Goal: Task Accomplishment & Management: Use online tool/utility

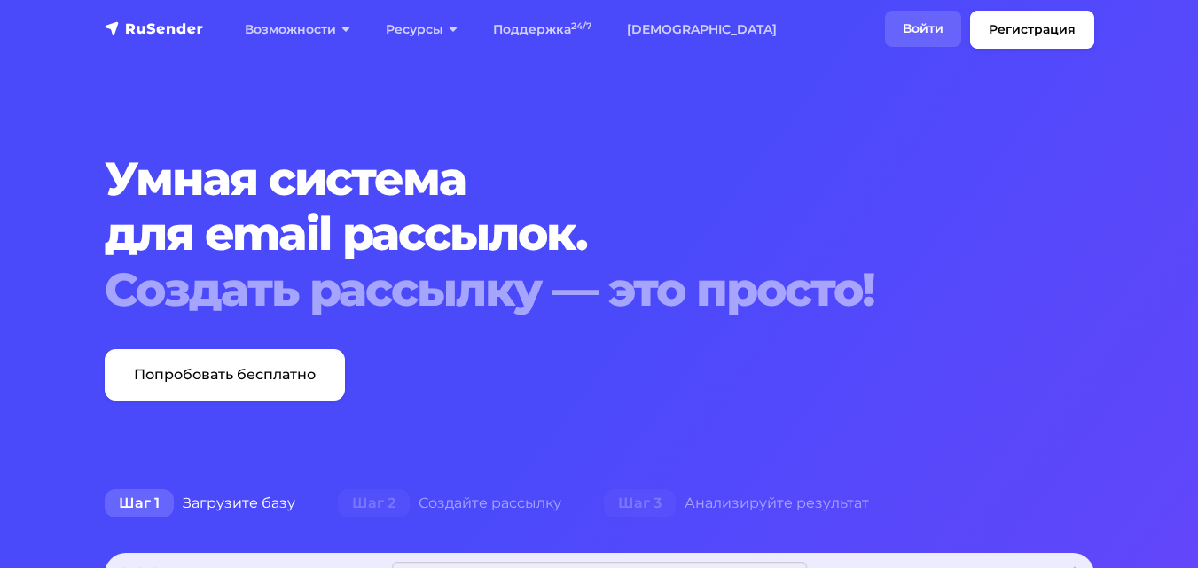
click at [935, 26] on link "Войти" at bounding box center [923, 29] width 76 height 36
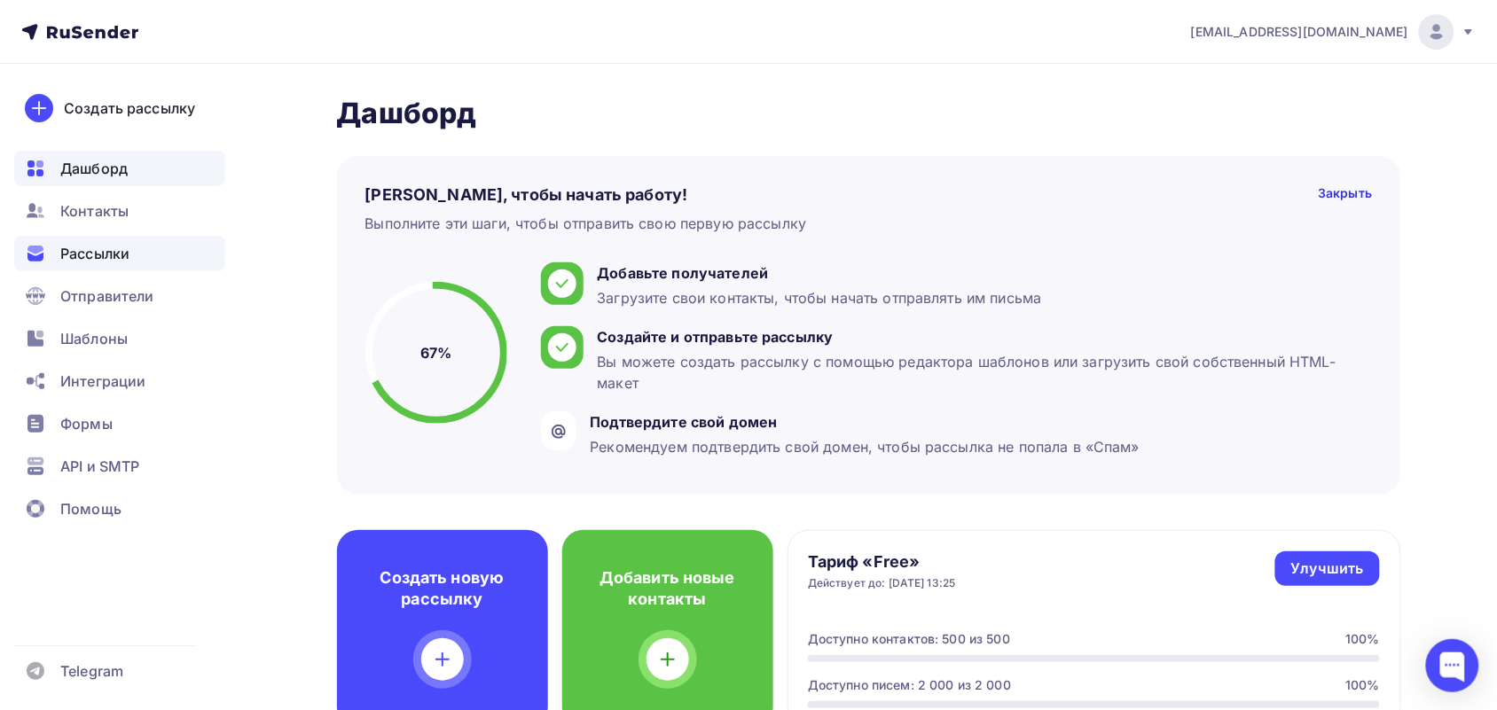
click at [147, 262] on div "Рассылки" at bounding box center [119, 253] width 211 height 35
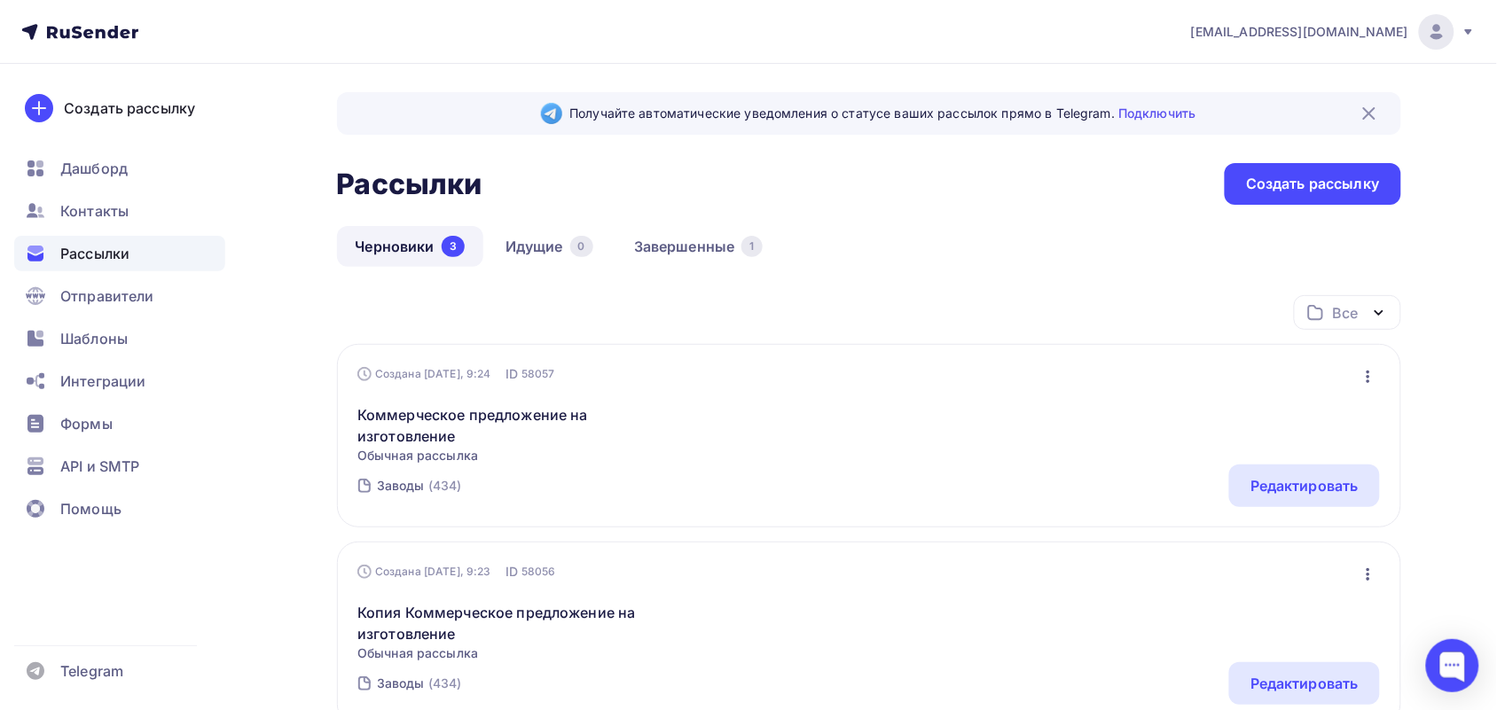
scroll to position [111, 0]
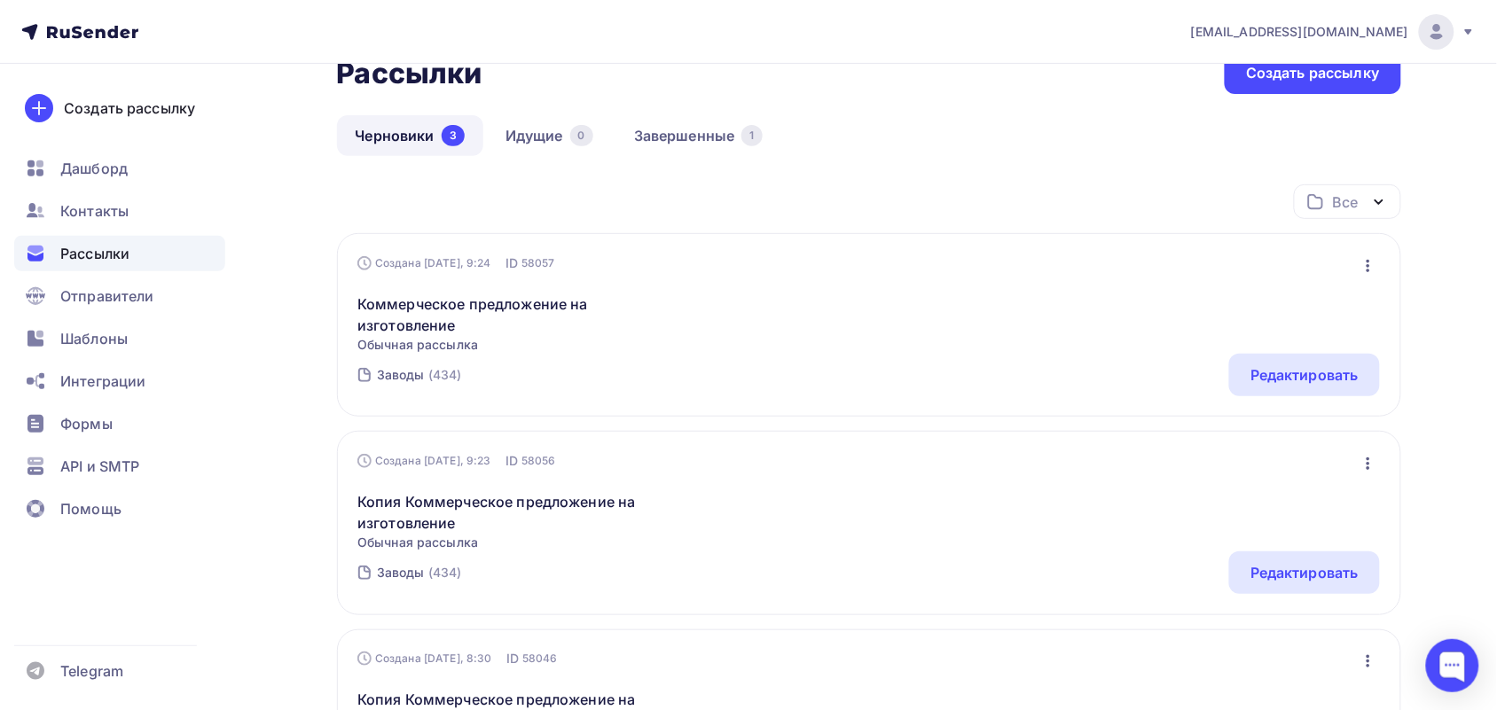
click at [1367, 264] on icon "button" at bounding box center [1368, 266] width 4 height 12
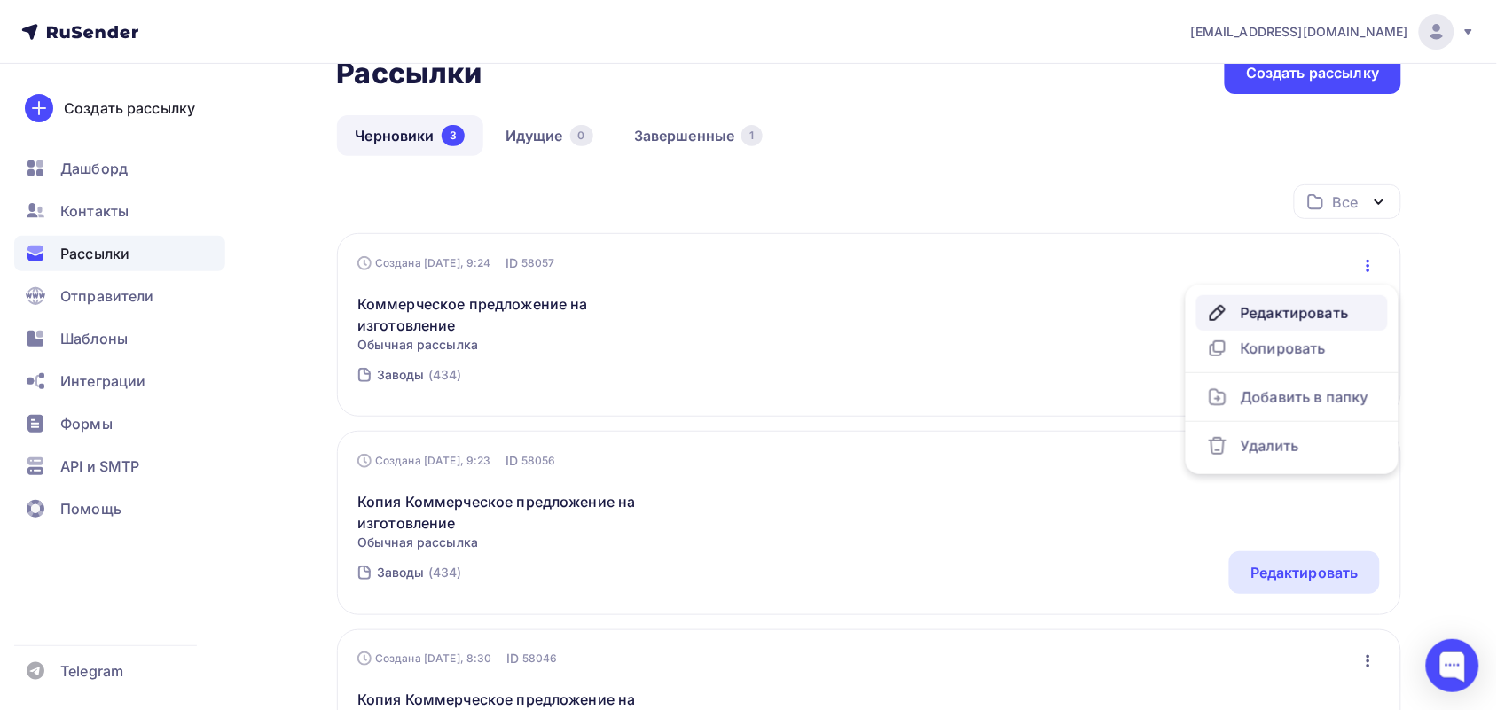
click at [1272, 309] on div "Редактировать" at bounding box center [1292, 312] width 170 height 21
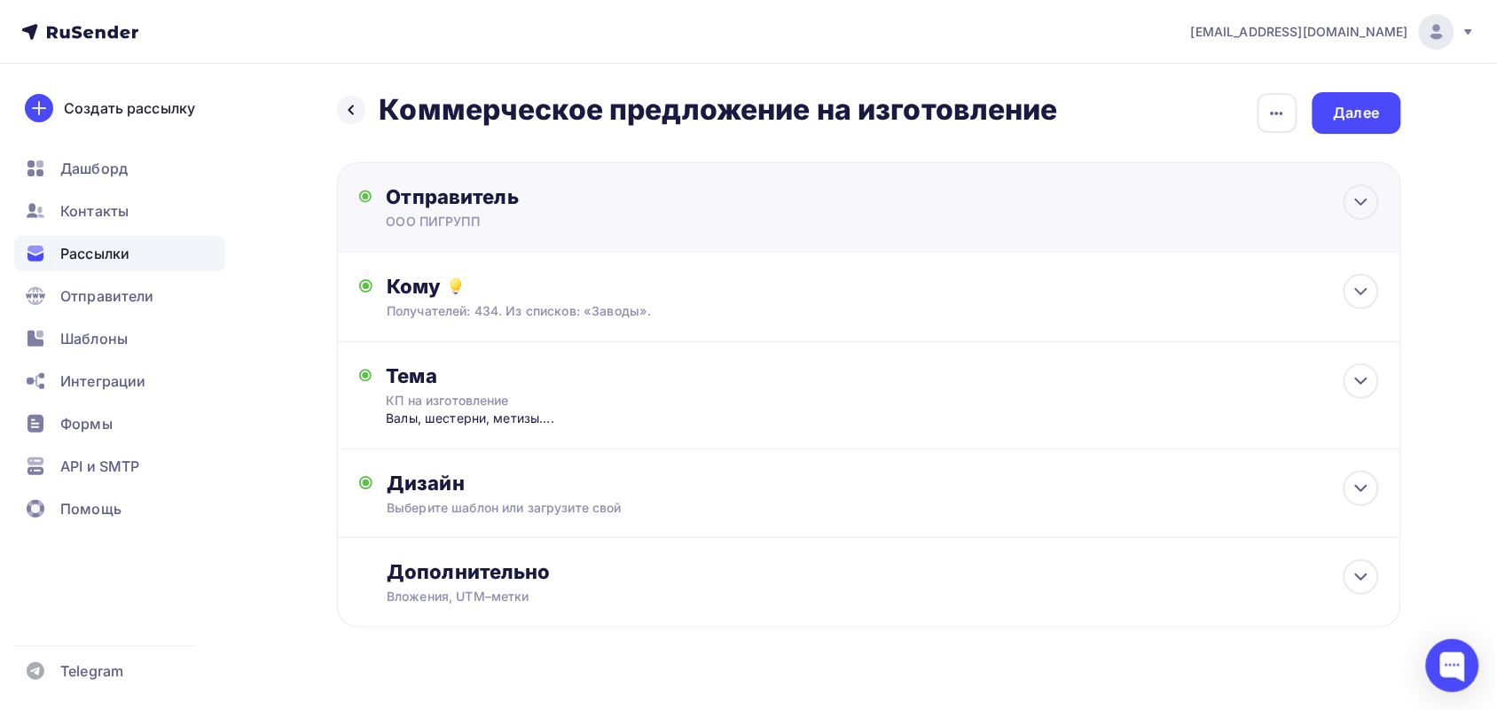
scroll to position [33, 0]
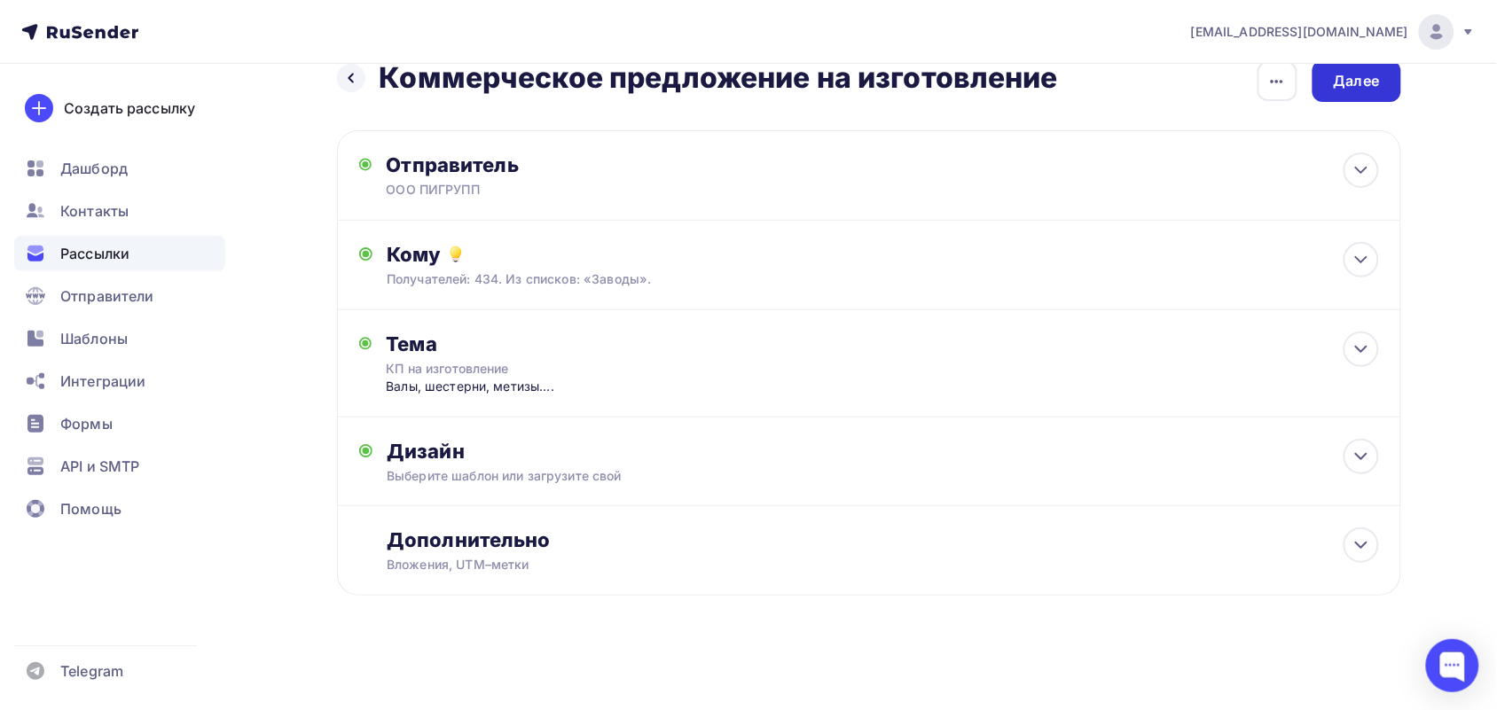
click at [1336, 89] on div "Далее" at bounding box center [1357, 81] width 46 height 20
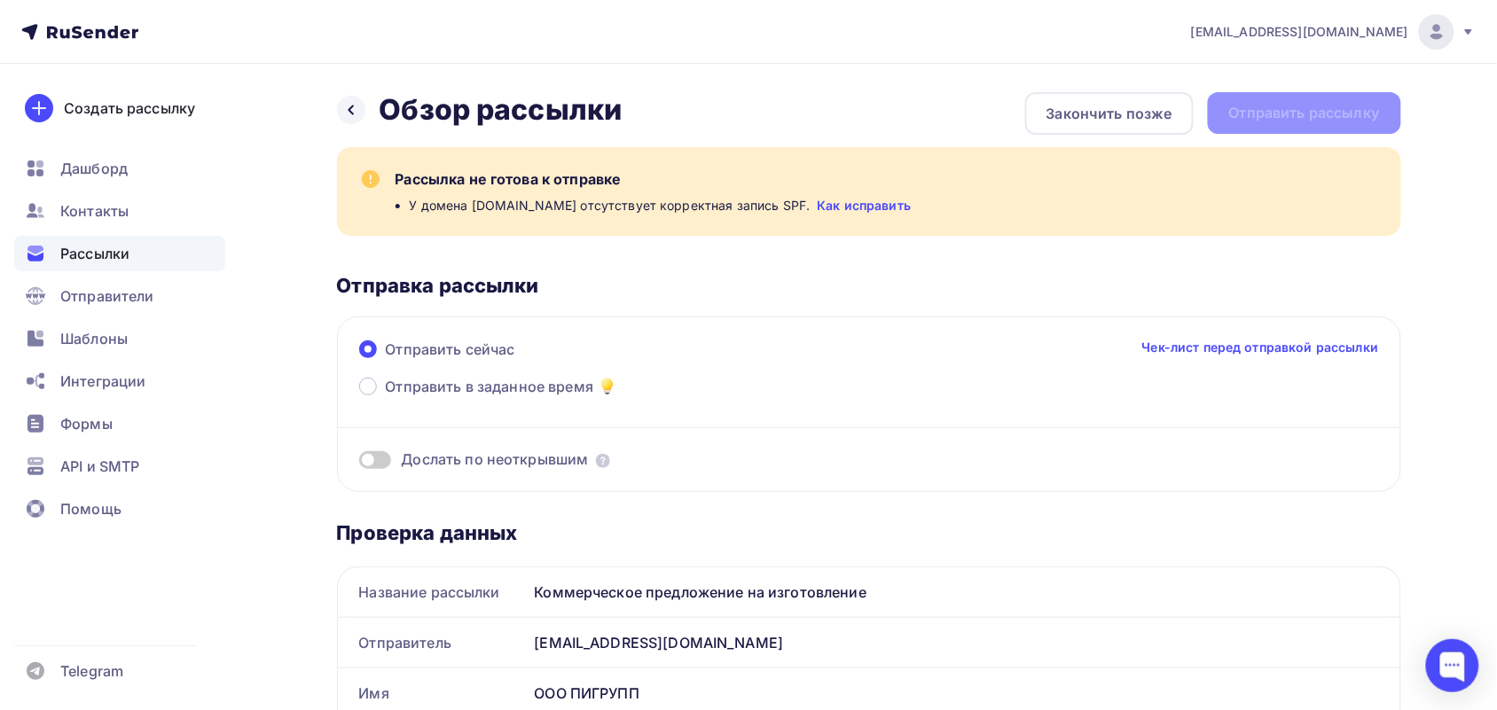
click at [1314, 105] on div "Назад Обзор рассылки Обзор рассылки Закончить позже Отправить рассылку" at bounding box center [869, 113] width 1064 height 43
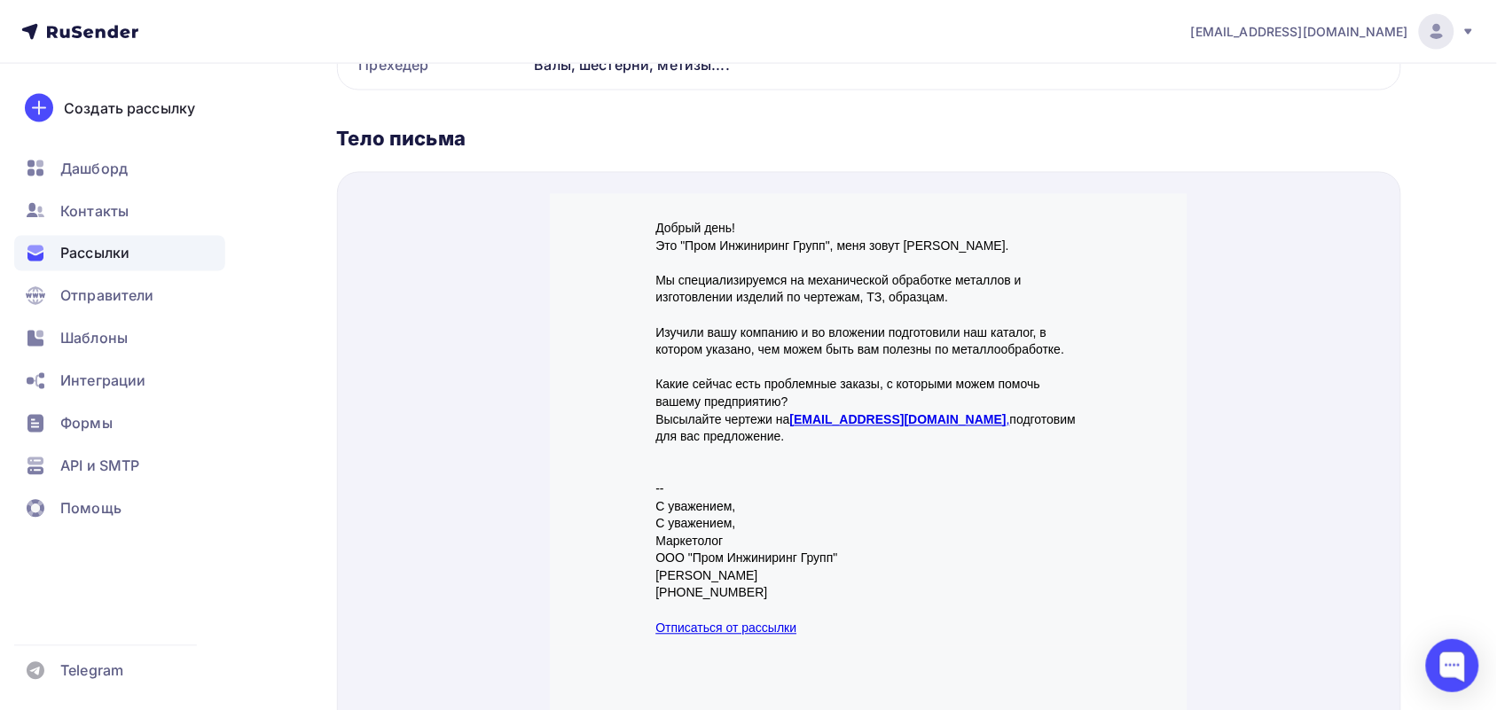
scroll to position [896, 0]
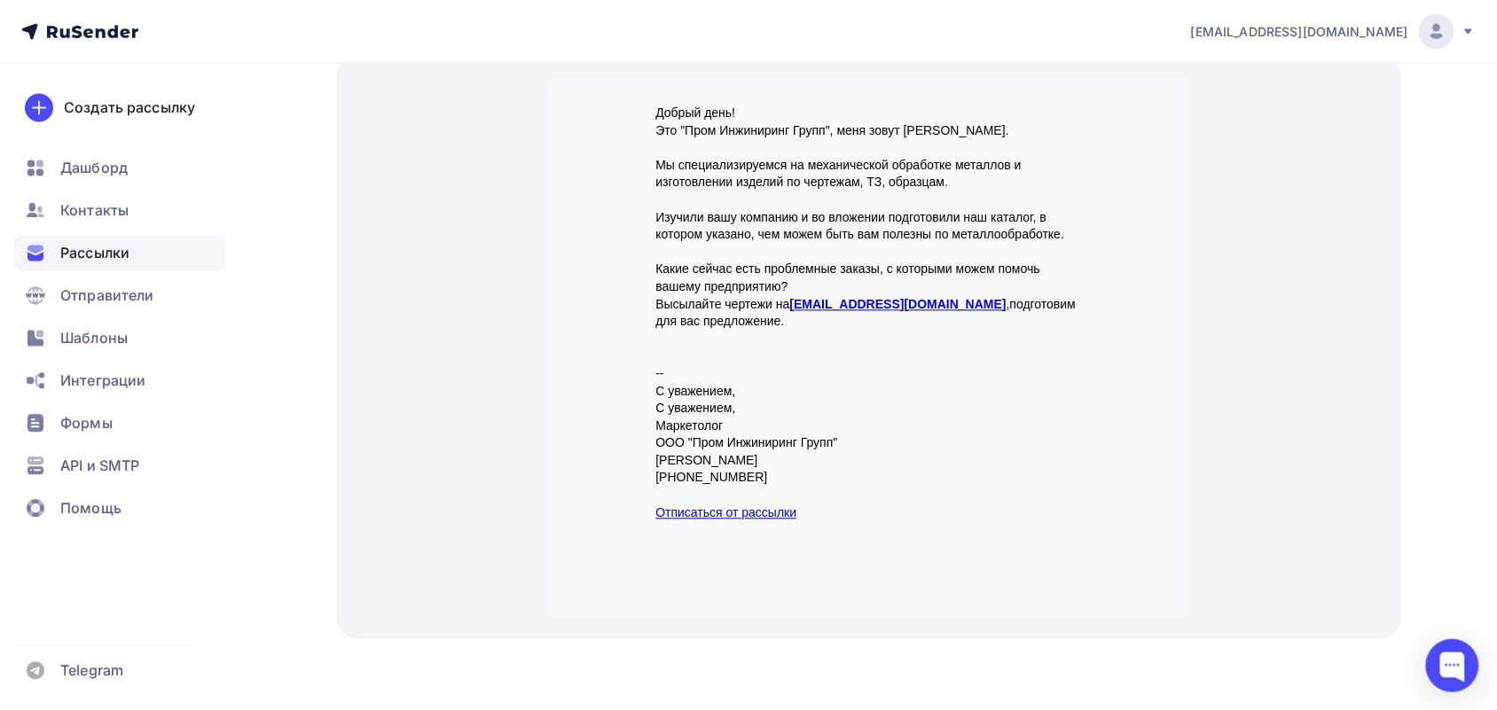
click at [1131, 319] on div "Добрый день! Это "Пром Инжиниринг Групп", меня зовут Екатерина. Мы специализиру…" at bounding box center [868, 284] width 638 height 452
click at [999, 323] on p at bounding box center [868, 319] width 426 height 18
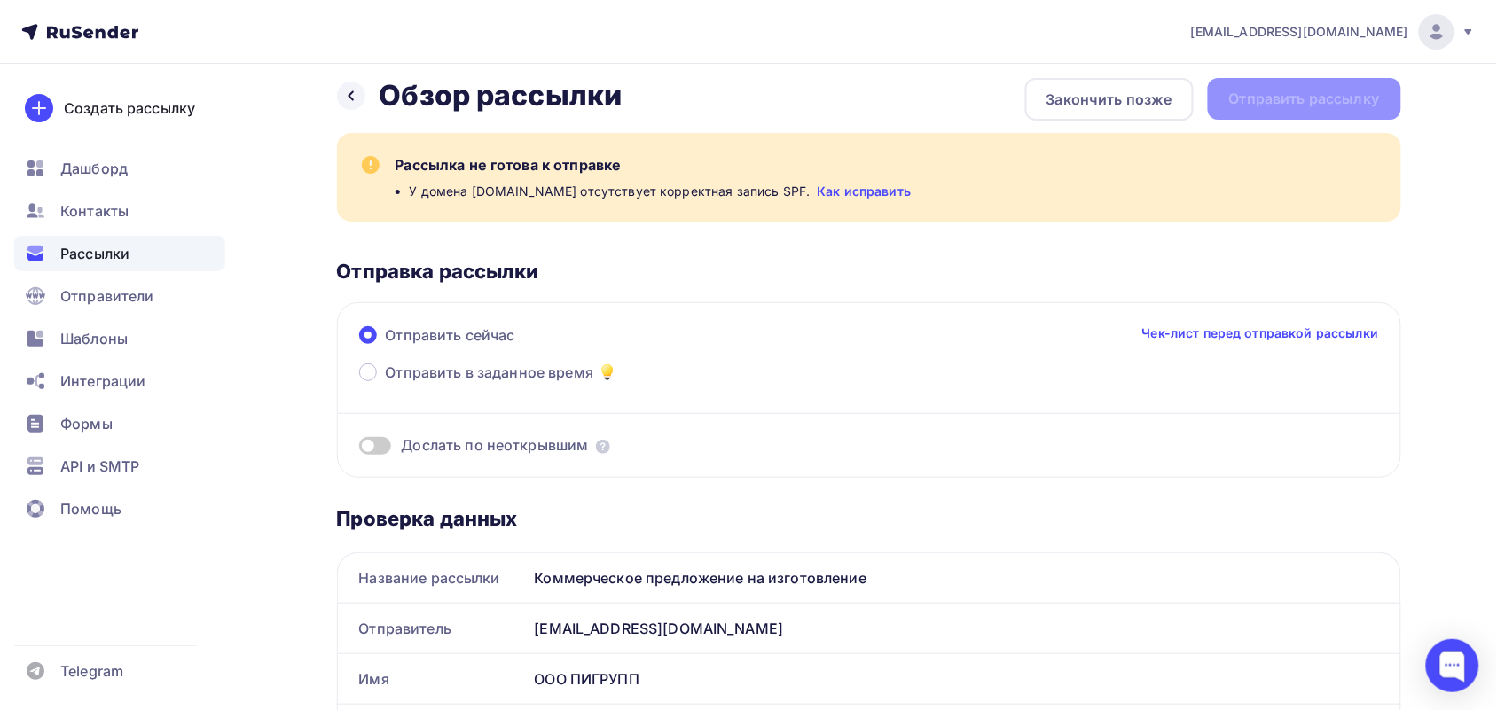
scroll to position [0, 0]
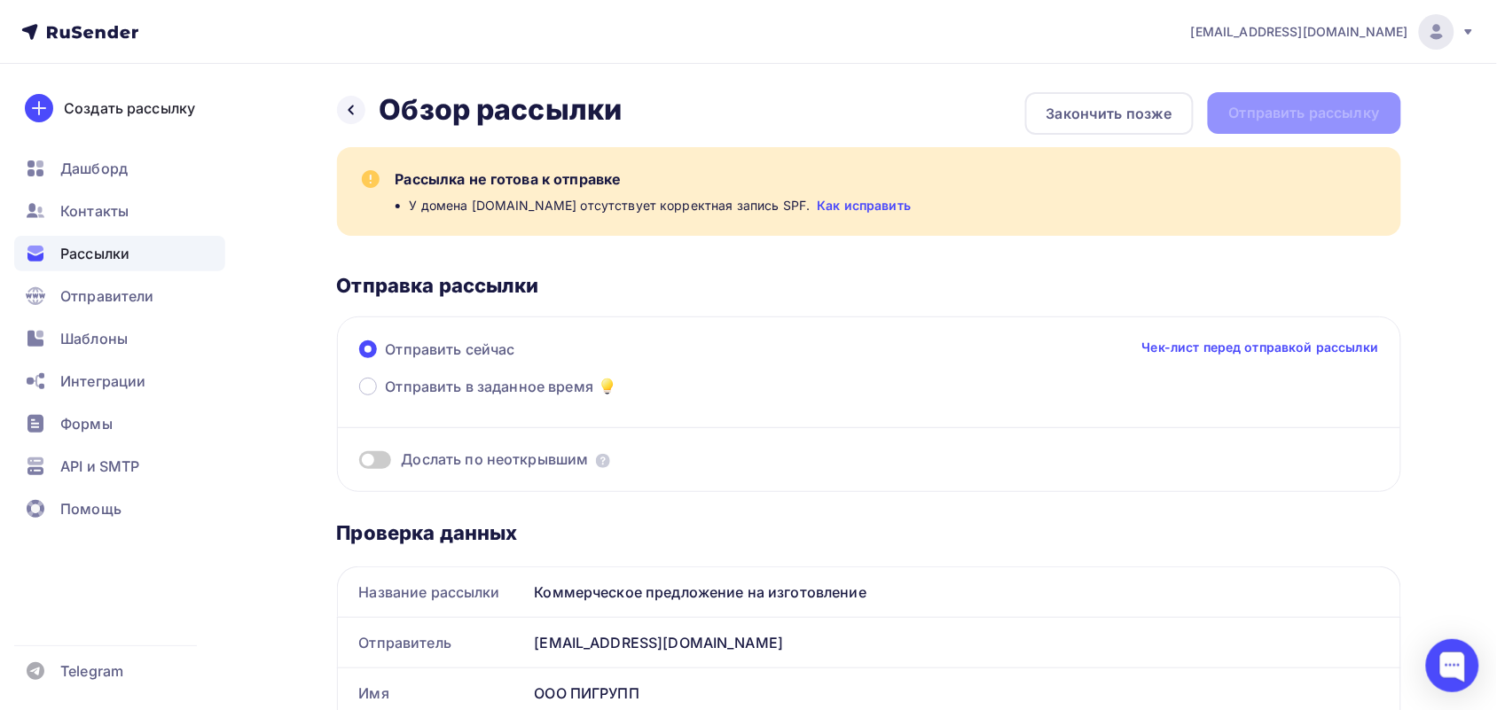
click at [827, 206] on link "Как исправить" at bounding box center [864, 206] width 94 height 18
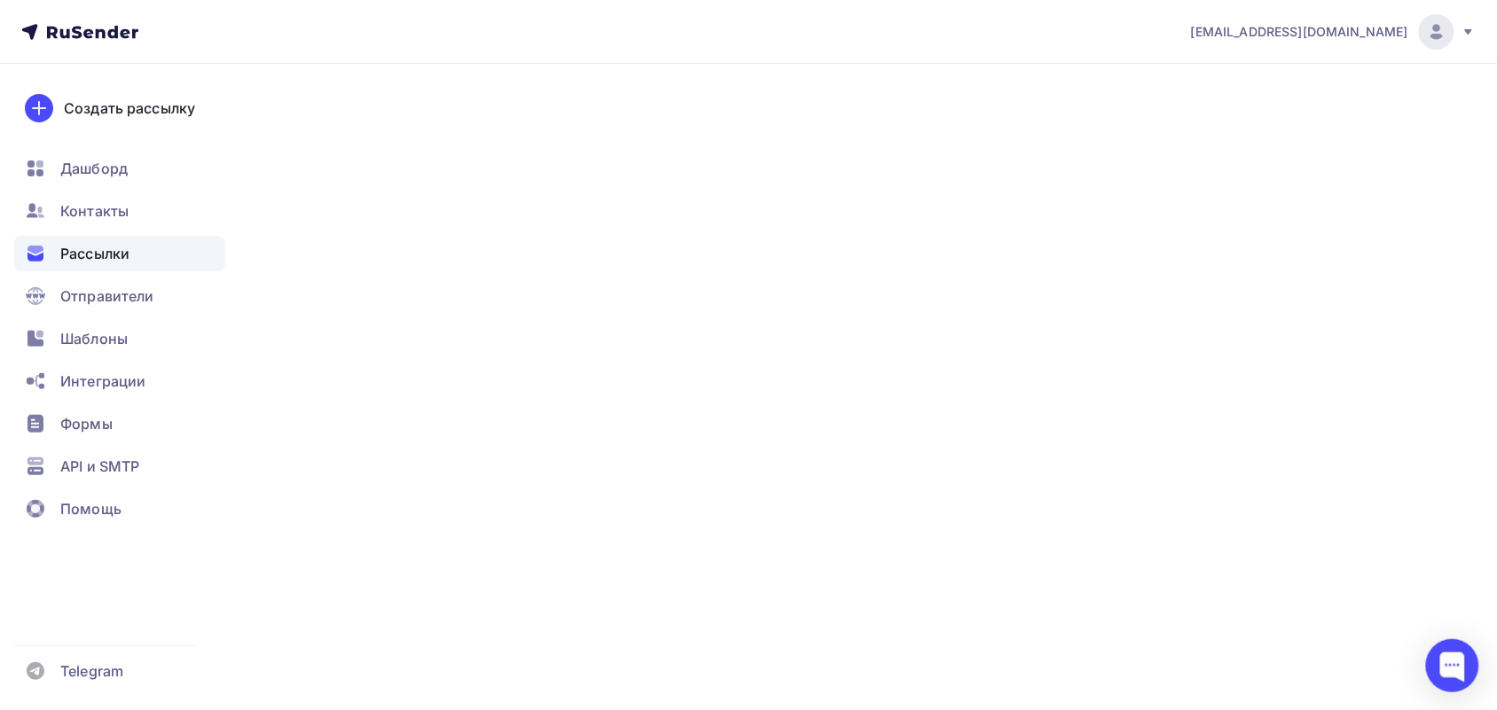
scroll to position [10, 0]
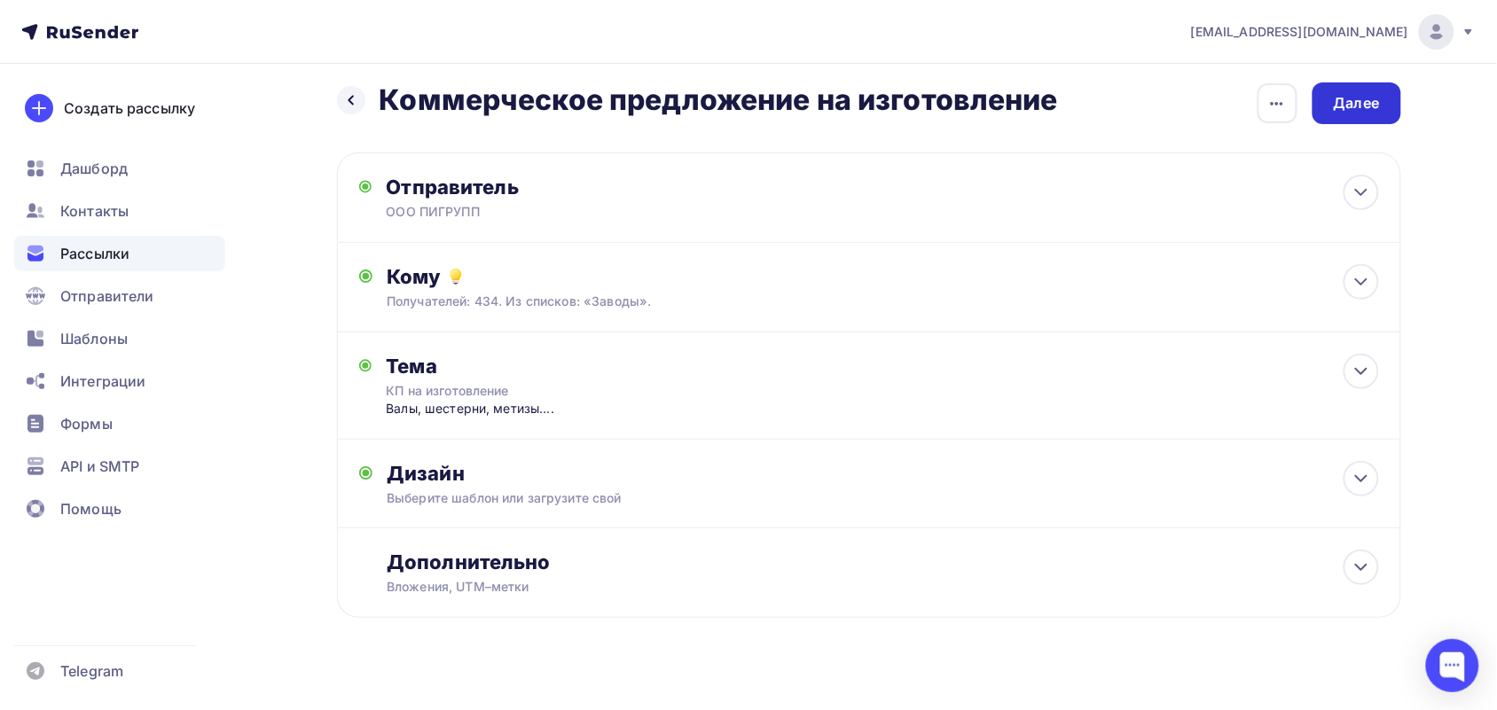
click at [1342, 103] on div "Далее" at bounding box center [1357, 103] width 46 height 20
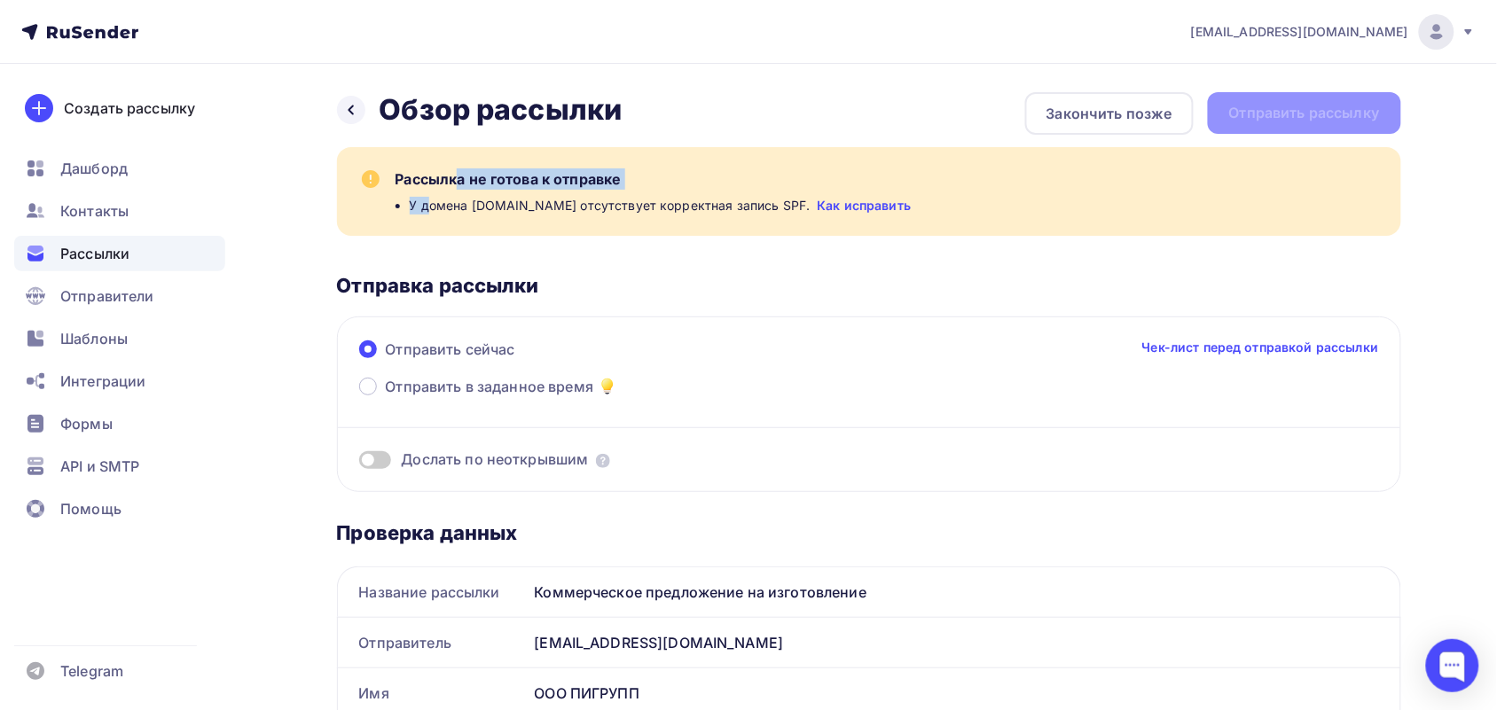
drag, startPoint x: 437, startPoint y: 204, endPoint x: 388, endPoint y: 178, distance: 55.1
click at [388, 178] on div "Рассылка не готова к отправке У домена p-i-group.ru отсутствует корректная запи…" at bounding box center [869, 191] width 1064 height 89
drag, startPoint x: 454, startPoint y: 239, endPoint x: 433, endPoint y: 209, distance: 36.9
click at [454, 238] on div "Рассылка не готова к отправке У домена p-i-group.ru отсутствует корректная запи…" at bounding box center [869, 319] width 1064 height 345
drag, startPoint x: 395, startPoint y: 168, endPoint x: 647, endPoint y: 173, distance: 252.7
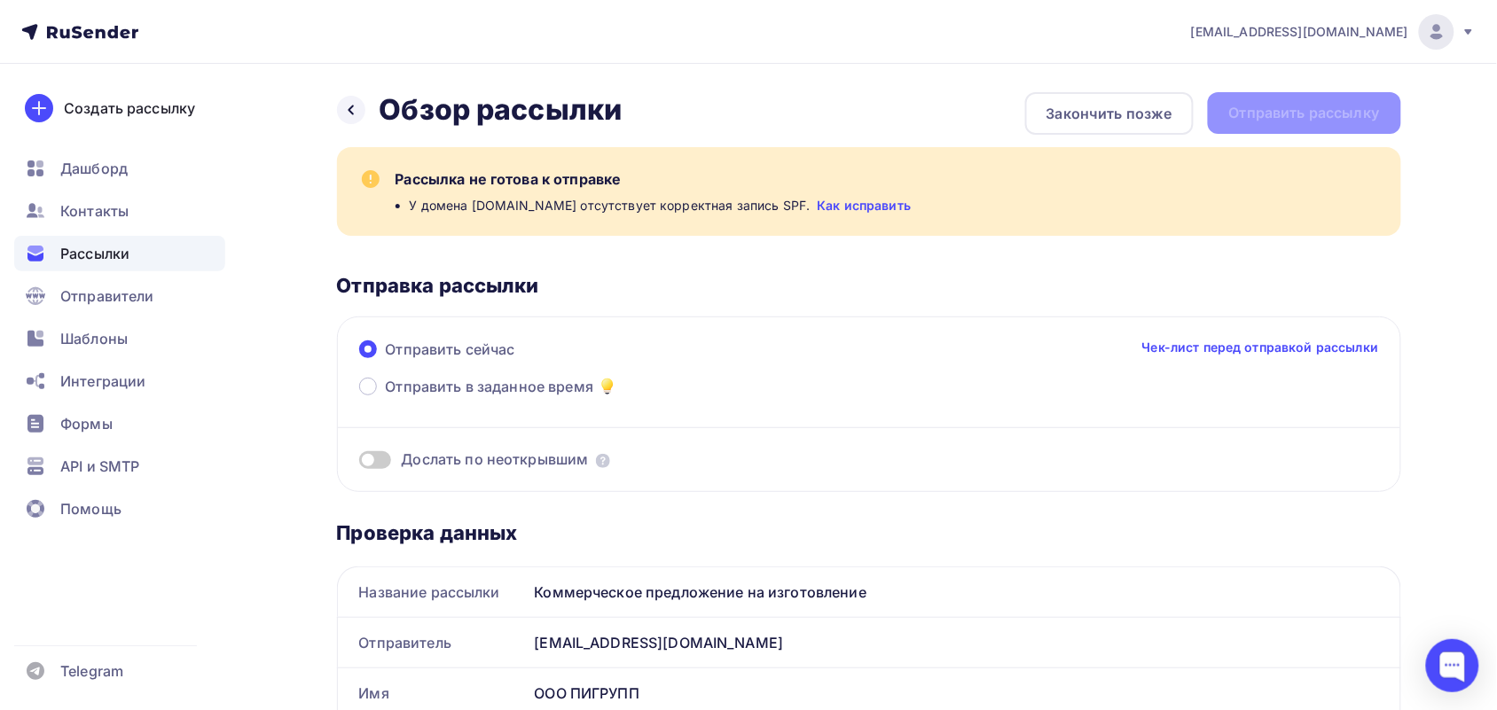
click at [647, 173] on div "Рассылка не готова к отправке" at bounding box center [887, 178] width 984 height 21
drag, startPoint x: 404, startPoint y: 209, endPoint x: 538, endPoint y: 201, distance: 134.1
click at [538, 201] on ul "У домена p-i-group.ru отсутствует корректная запись SPF. Как исправить" at bounding box center [887, 206] width 984 height 18
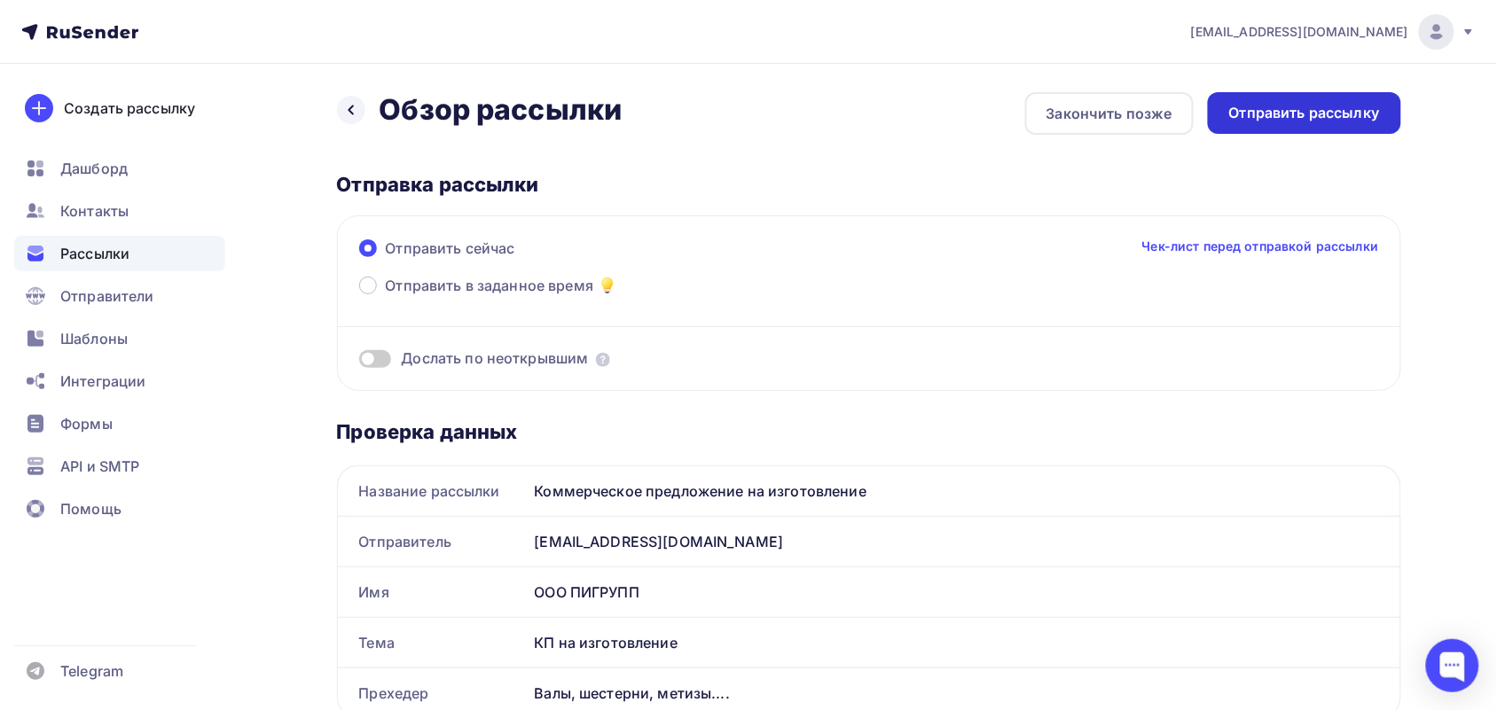
click at [1337, 108] on div "Отправить рассылку" at bounding box center [1304, 113] width 151 height 20
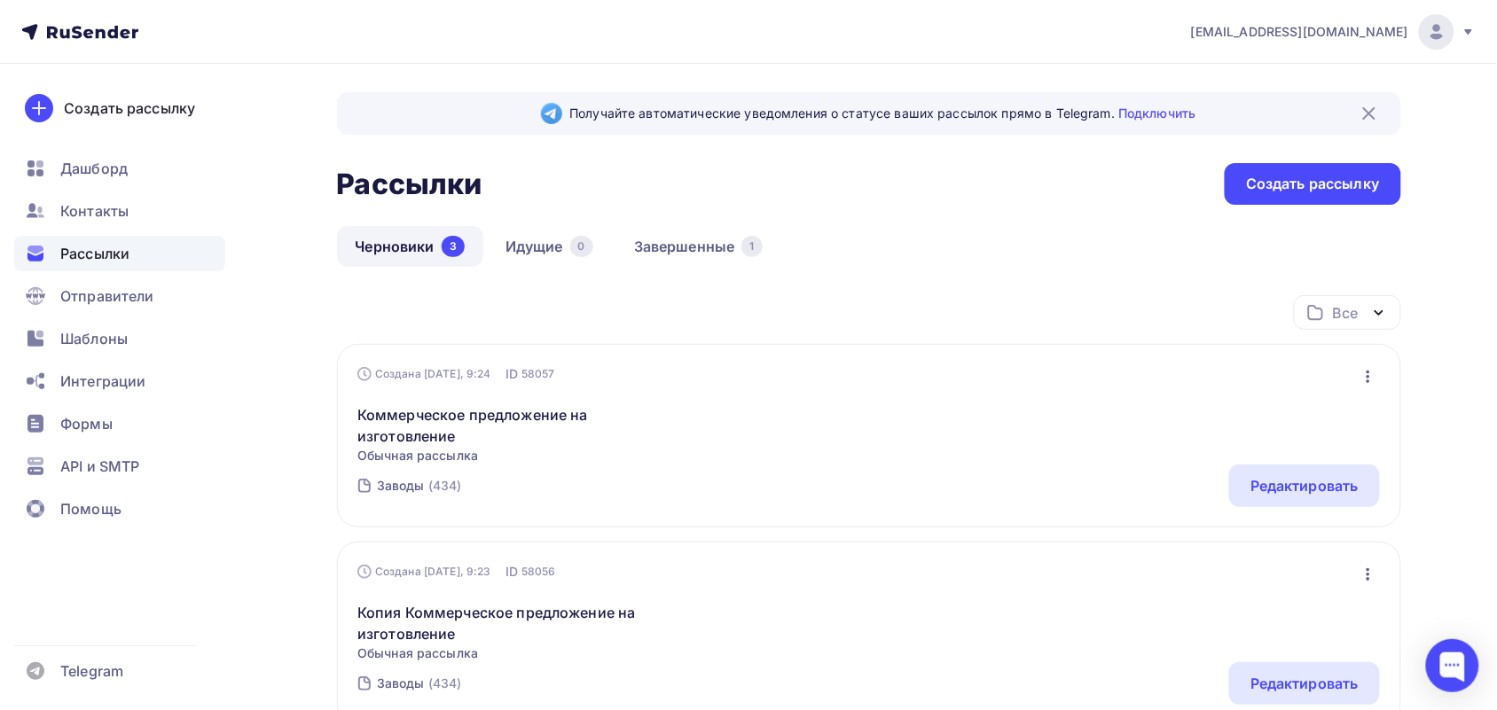
click at [1375, 366] on icon "button" at bounding box center [1367, 376] width 21 height 21
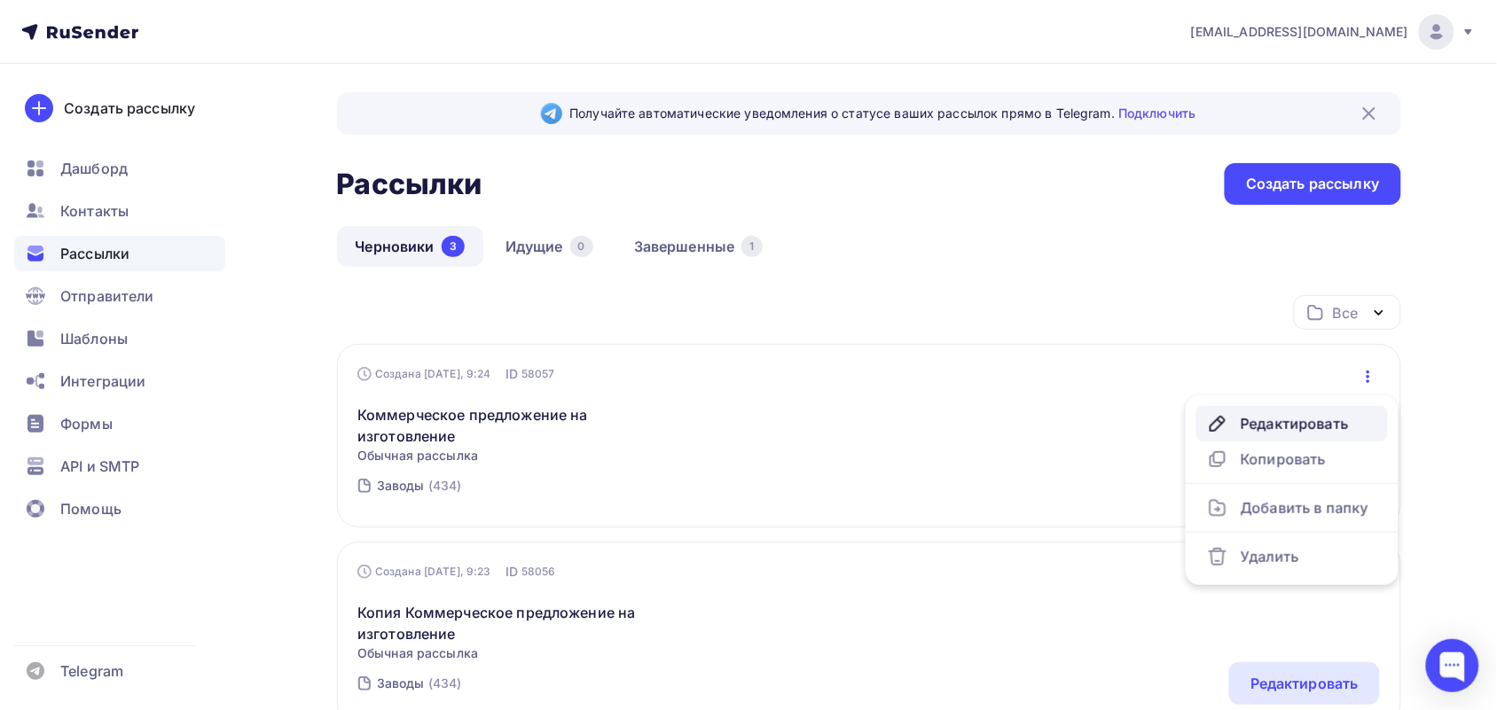
click at [1295, 417] on div "Редактировать" at bounding box center [1292, 423] width 170 height 21
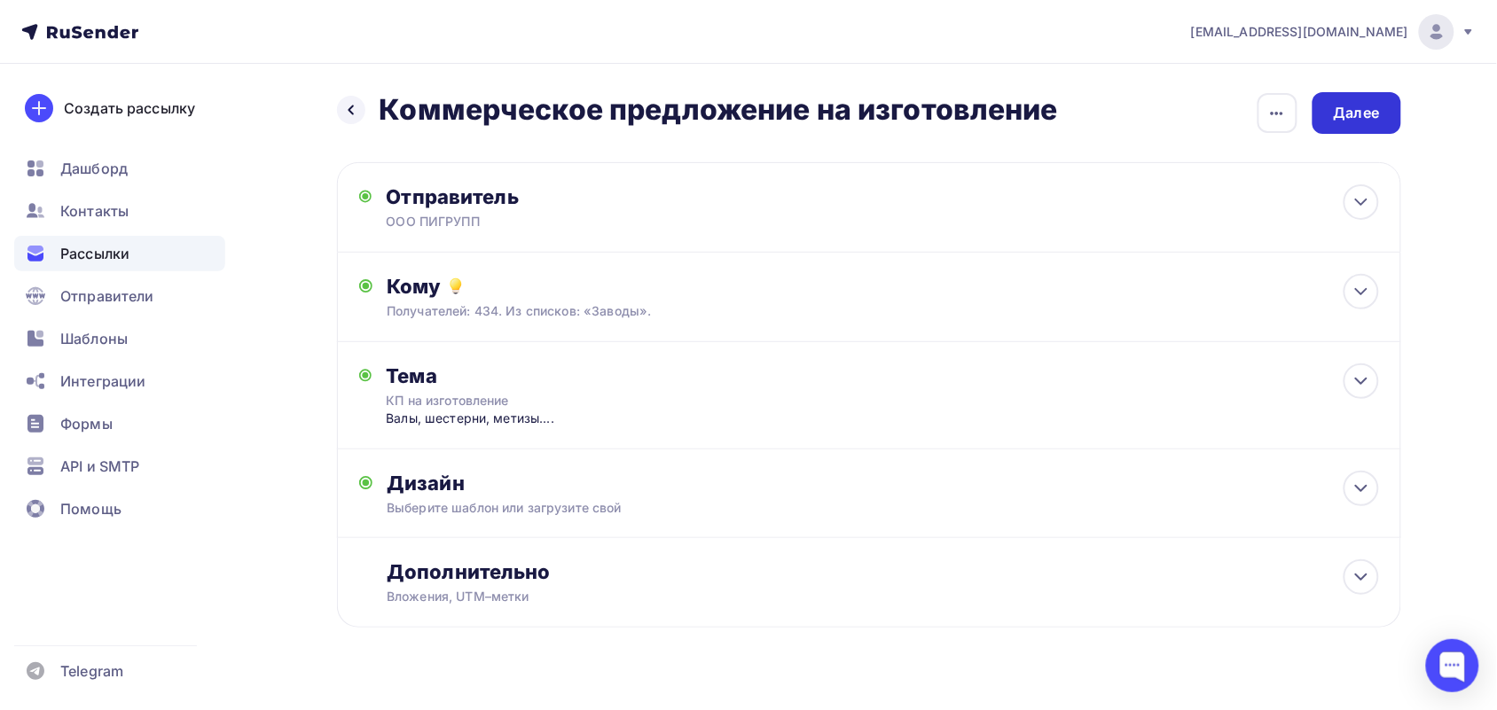
click at [1384, 118] on div "Далее" at bounding box center [1356, 113] width 89 height 42
